Goal: Book appointment/travel/reservation

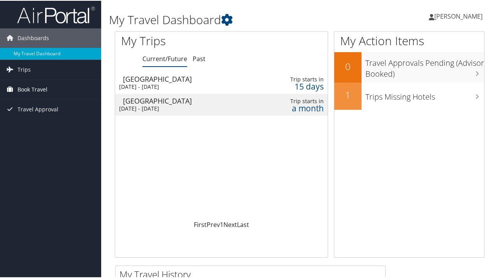
click at [22, 88] on span "Book Travel" at bounding box center [33, 88] width 30 height 19
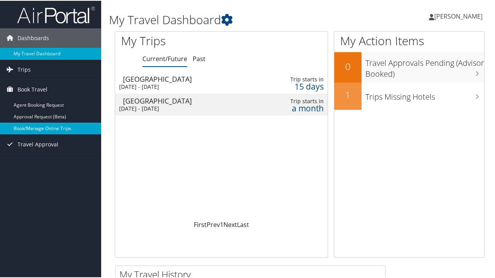
click at [31, 128] on link "Book/Manage Online Trips" at bounding box center [50, 128] width 101 height 12
